Goal: Share content

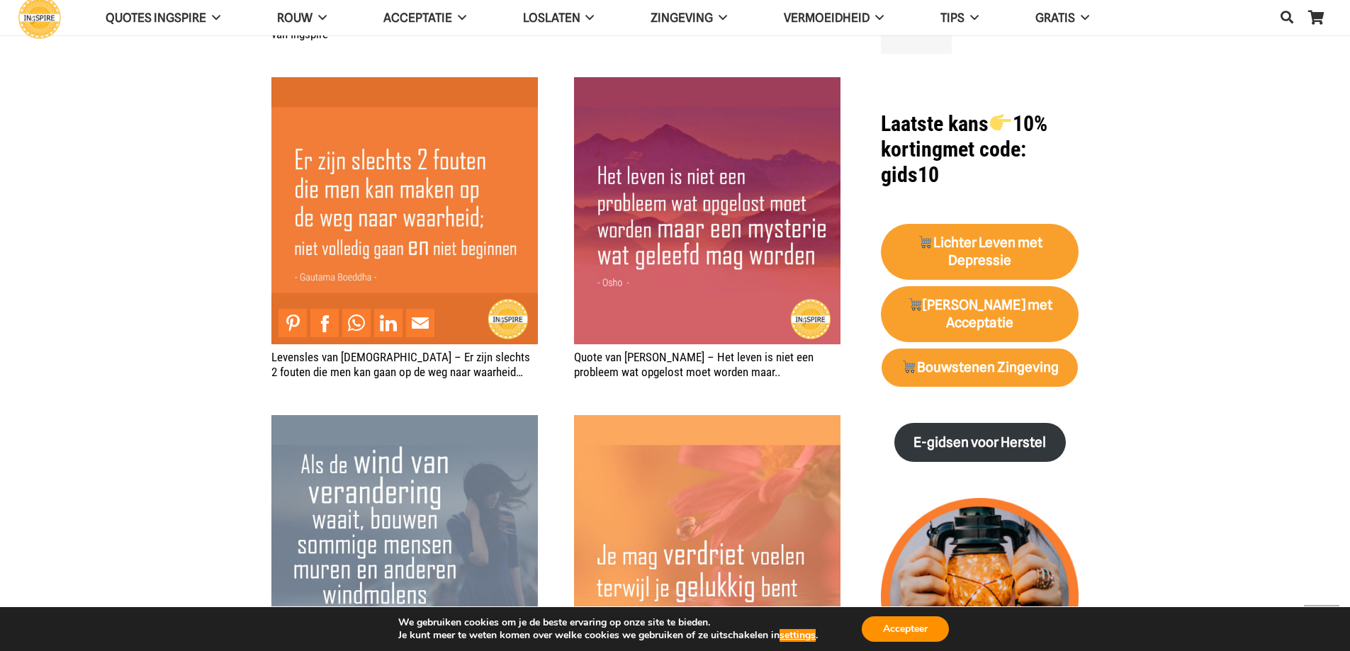
scroll to position [1560, 0]
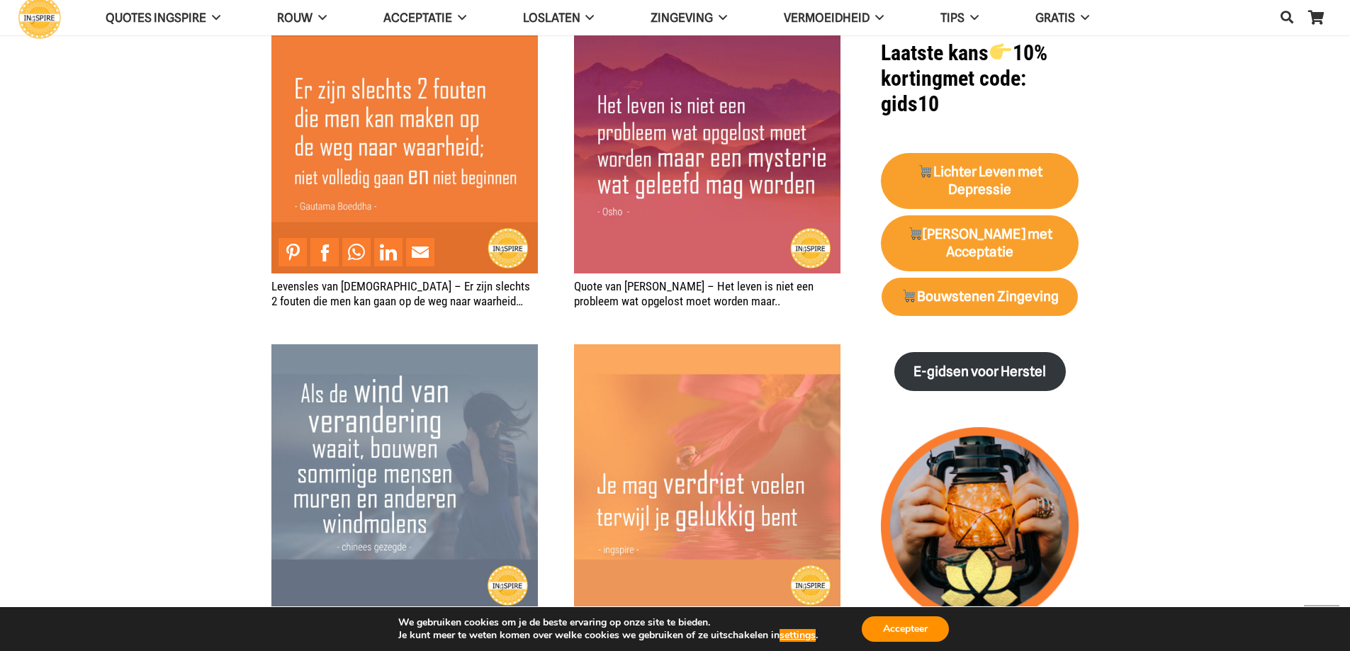
click at [382, 97] on img "Levensles van Boeddha – Er zijn slechts 2 fouten die men kan gaan op de weg naa…" at bounding box center [405, 139] width 267 height 267
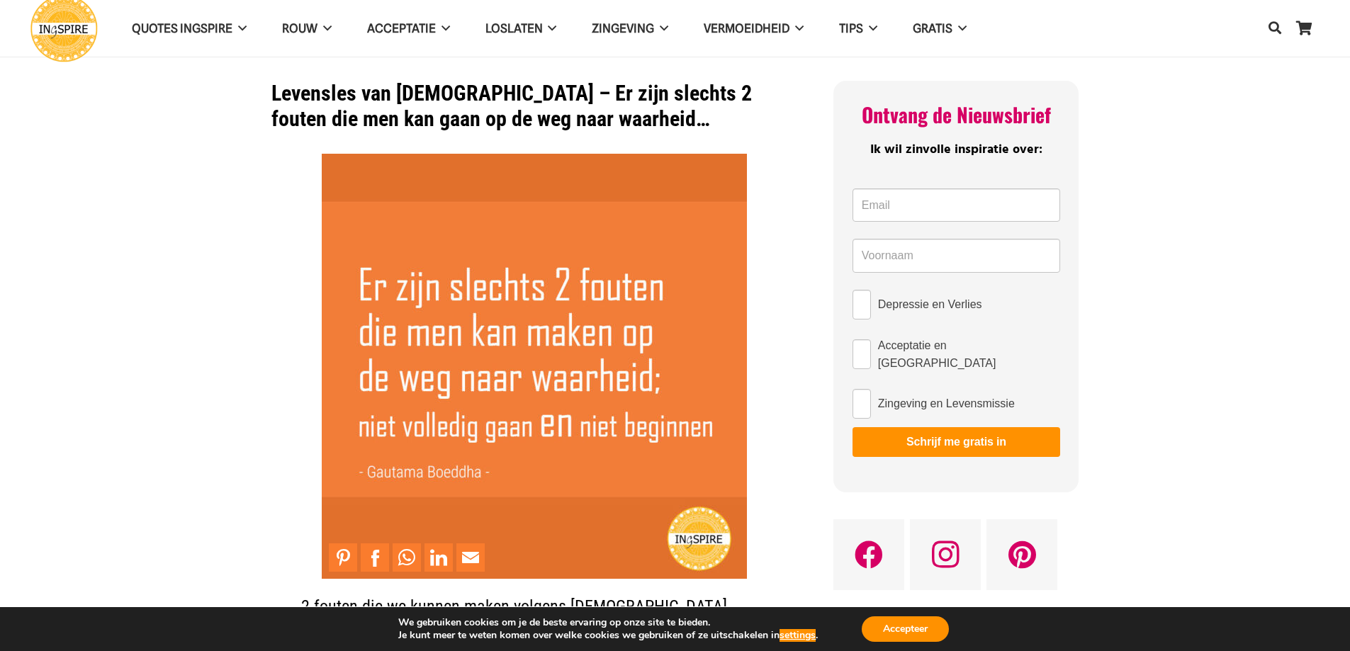
scroll to position [71, 0]
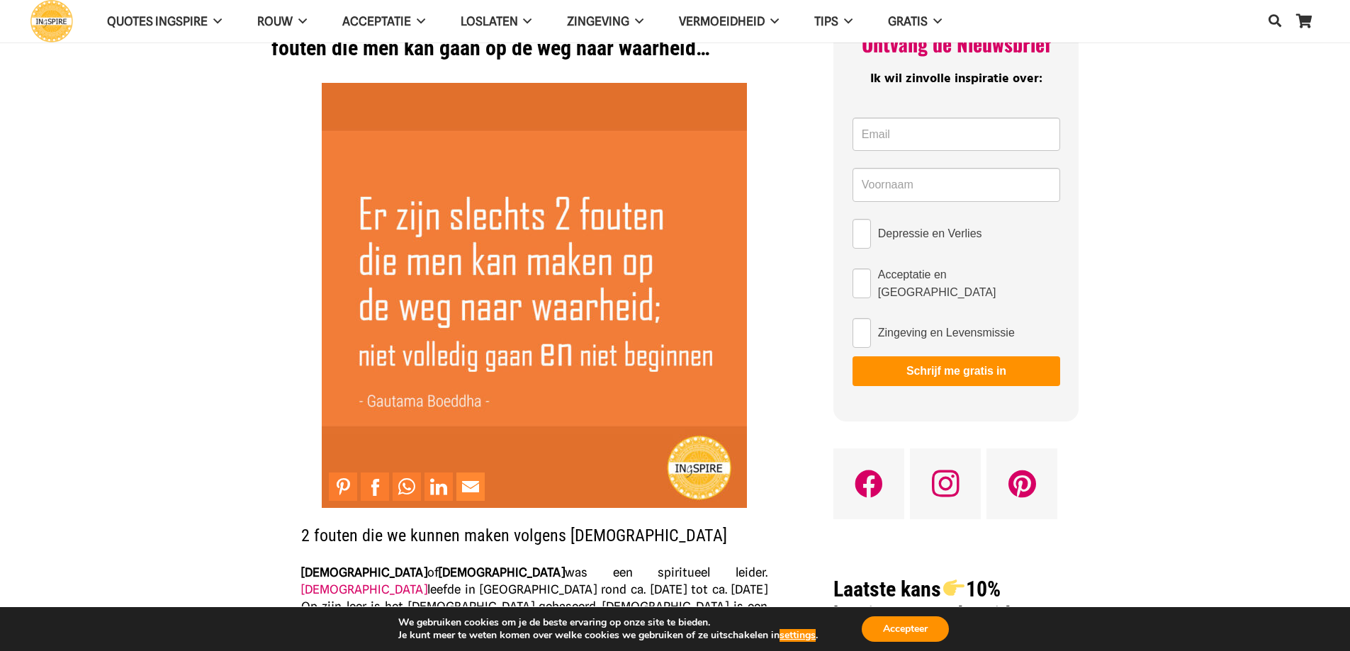
click at [464, 479] on link "Mail to Email This" at bounding box center [471, 487] width 28 height 28
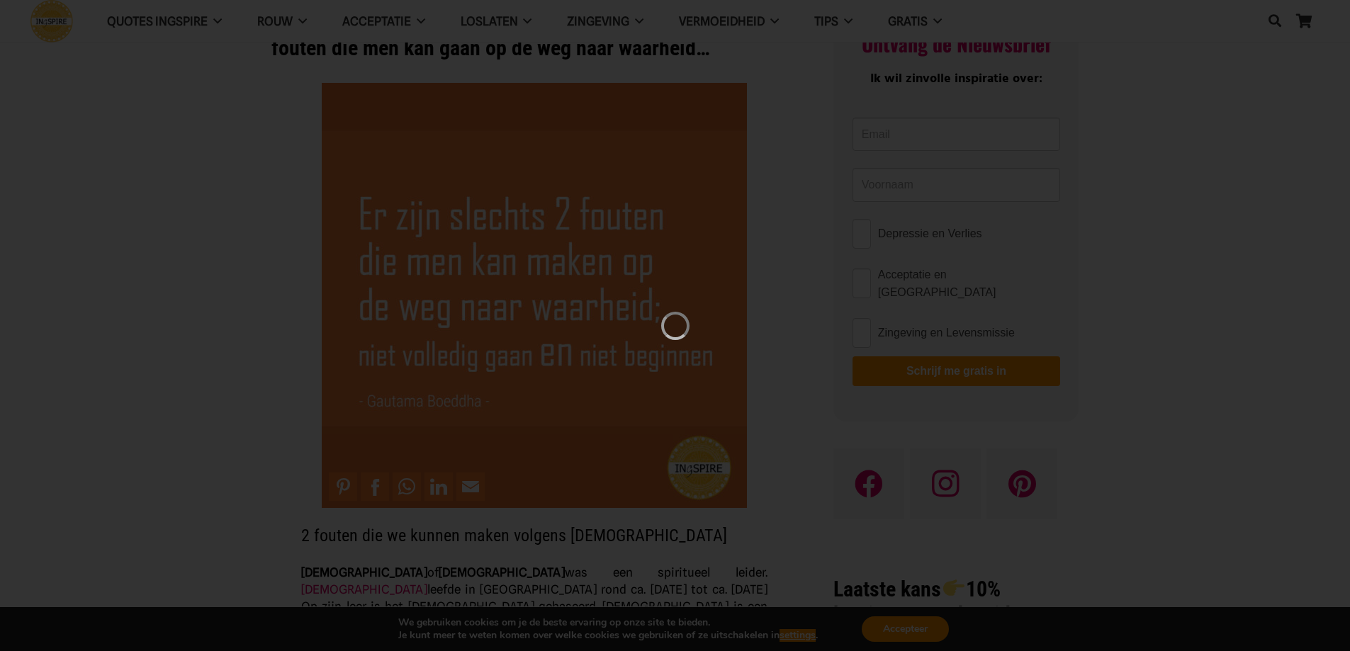
scroll to position [0, 0]
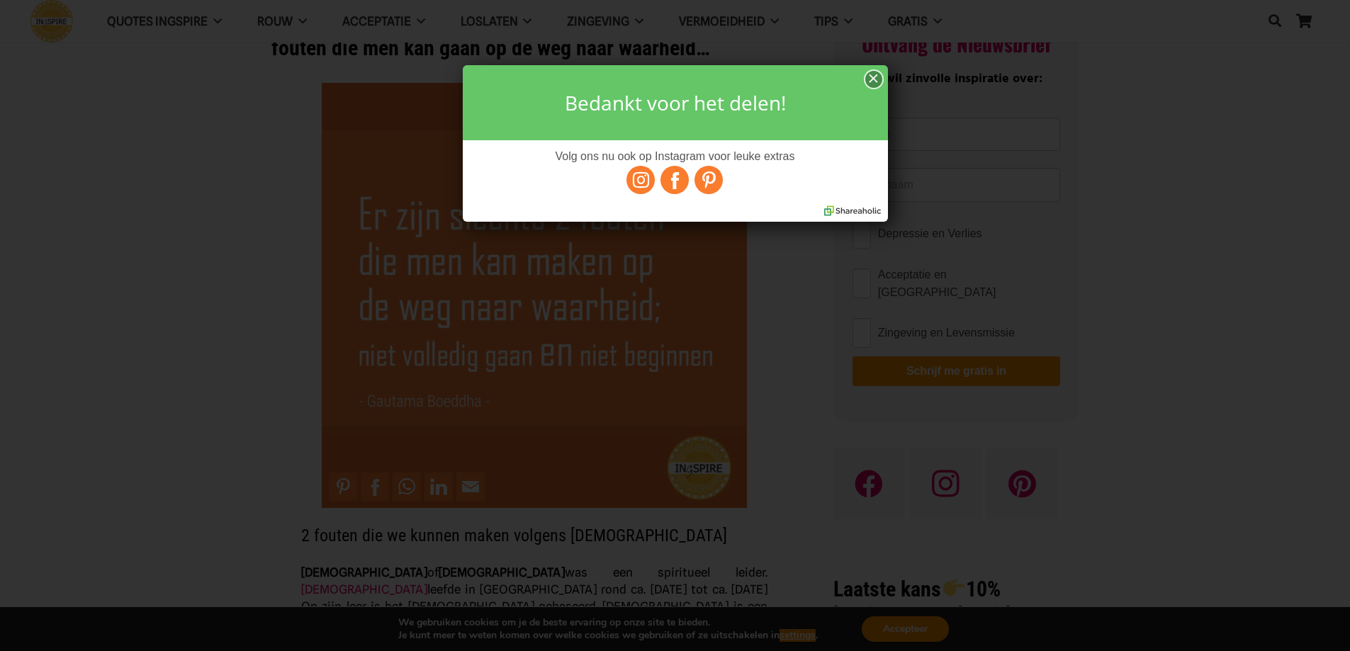
drag, startPoint x: 876, startPoint y: 80, endPoint x: 875, endPoint y: 108, distance: 28.4
click at [876, 80] on div "×" at bounding box center [874, 80] width 17 height 18
